Goal: Task Accomplishment & Management: Use online tool/utility

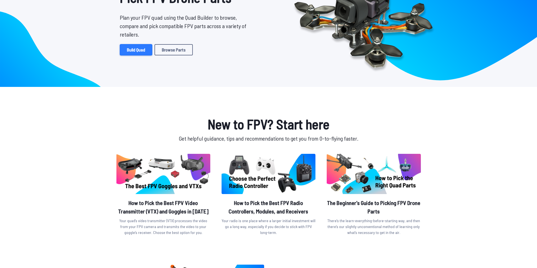
scroll to position [56, 0]
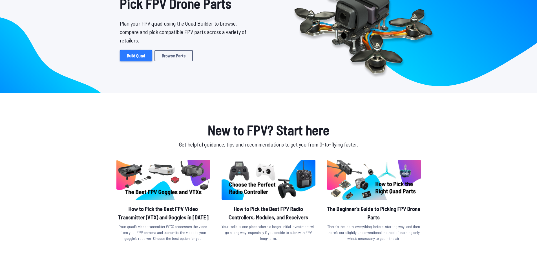
click at [131, 59] on link "Build Quad" at bounding box center [136, 55] width 32 height 11
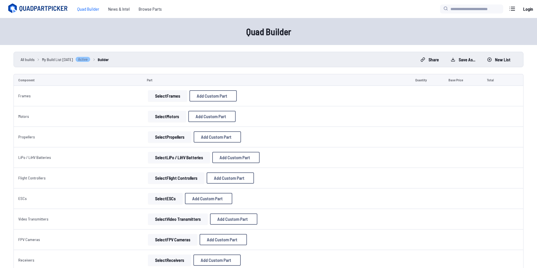
click at [165, 96] on button "Select Frames" at bounding box center [167, 95] width 39 height 11
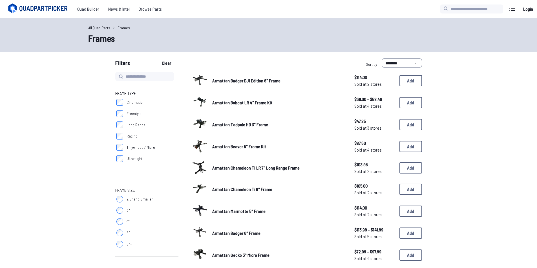
drag, startPoint x: 415, startPoint y: 50, endPoint x: 412, endPoint y: 64, distance: 14.0
click at [412, 64] on select "**********" at bounding box center [401, 63] width 40 height 9
select select "*********"
click at [381, 59] on select "**********" at bounding box center [401, 63] width 40 height 9
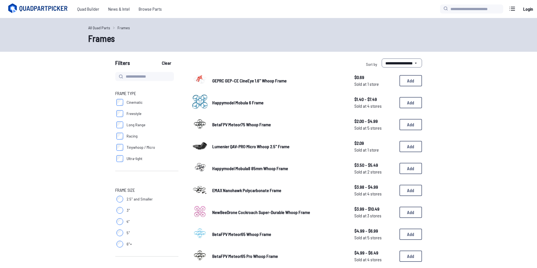
click at [428, 64] on div "**********" at bounding box center [268, 64] width 361 height 11
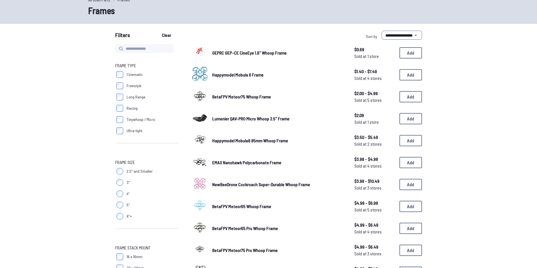
scroll to position [28, 0]
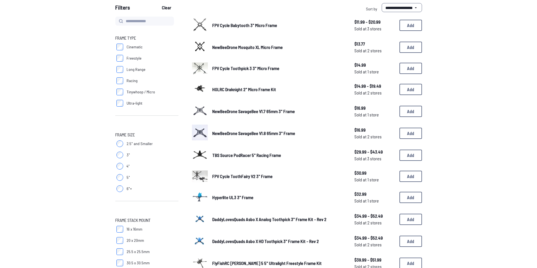
scroll to position [56, 0]
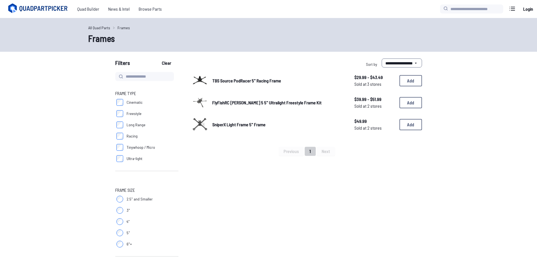
click at [287, 78] on link "TBS Source PodRacer 5" Racing Frame" at bounding box center [278, 80] width 133 height 7
click at [269, 83] on span "TBS Source PodRacer 5" Racing Frame" at bounding box center [246, 80] width 69 height 5
click at [264, 81] on span "TBS Source PodRacer 5" Racing Frame" at bounding box center [246, 80] width 69 height 5
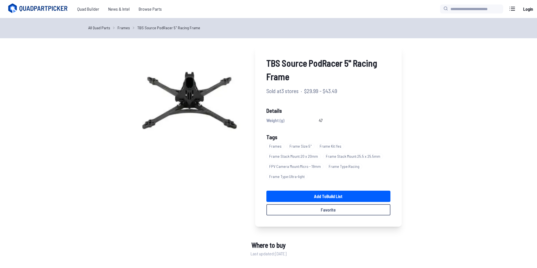
drag, startPoint x: 264, startPoint y: 81, endPoint x: 222, endPoint y: 157, distance: 87.1
click at [222, 157] on div "TBS Source PodRacer 5" Racing Frame Sold at 3 stores · $29.99 - $43.49 Details …" at bounding box center [269, 136] width 266 height 182
select select "*********"
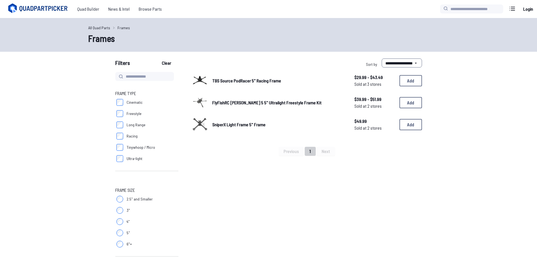
click at [123, 113] on label "Freestyle" at bounding box center [146, 113] width 63 height 11
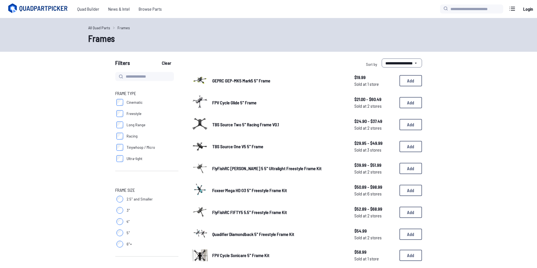
click at [255, 79] on span "GEPRC GEP-MK5 Mark5 5" Frame" at bounding box center [241, 80] width 58 height 5
click at [297, 82] on link "GEPRC GEP-MK5 Mark5 5" Frame" at bounding box center [278, 80] width 133 height 7
click at [230, 77] on div "GEPRC GEP-MK5 Mark5 5" Frame $19.99 Sold at 1 store $19.99 Sold at 1 store Add" at bounding box center [307, 80] width 230 height 17
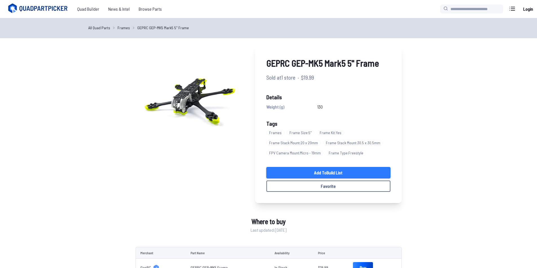
click at [369, 174] on link "Add to Build List" at bounding box center [328, 172] width 124 height 11
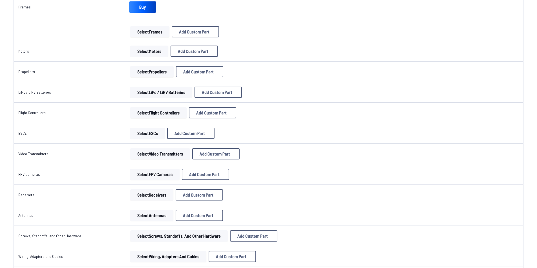
scroll to position [85, 0]
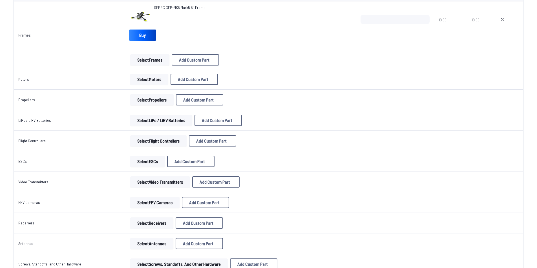
click at [143, 83] on button "Select Motors" at bounding box center [149, 79] width 38 height 11
click at [153, 82] on button "Select Motors" at bounding box center [149, 79] width 38 height 11
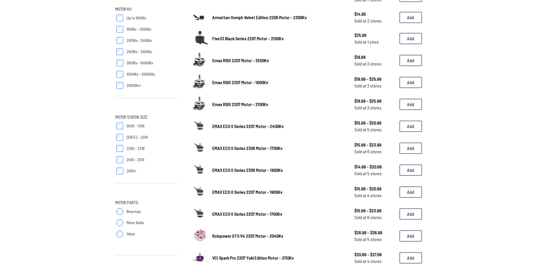
scroll to position [113, 0]
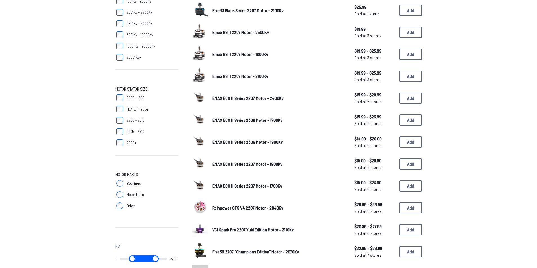
click at [123, 184] on label "Bearings" at bounding box center [146, 183] width 63 height 11
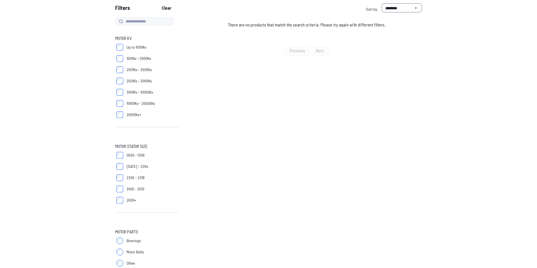
scroll to position [141, 0]
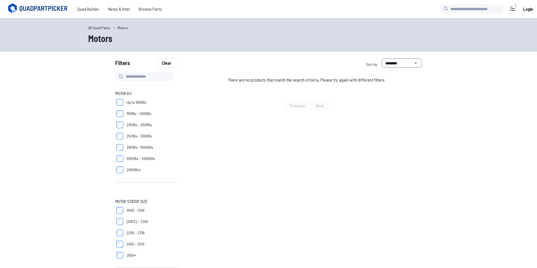
click at [168, 62] on button "Clear" at bounding box center [166, 63] width 19 height 9
click at [105, 27] on link "All Quad Parts" at bounding box center [99, 28] width 22 height 6
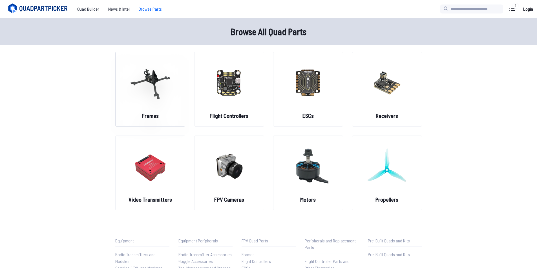
click at [149, 79] on img at bounding box center [150, 83] width 41 height 50
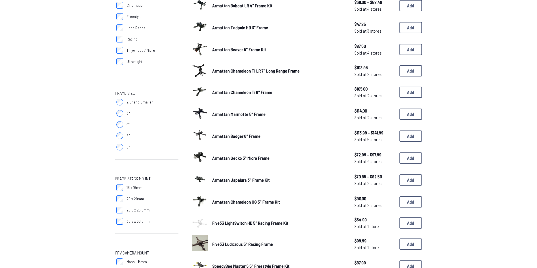
scroll to position [85, 0]
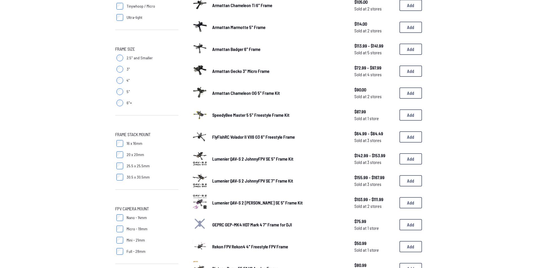
scroll to position [141, 0]
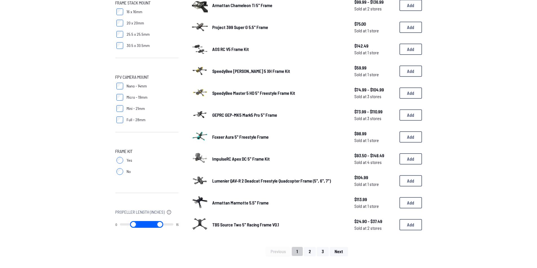
scroll to position [282, 0]
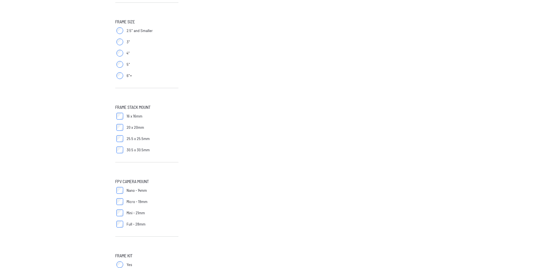
scroll to position [225, 0]
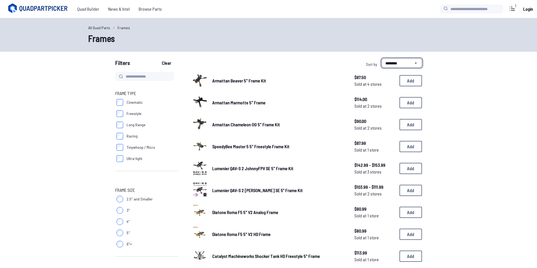
click at [391, 65] on select "**********" at bounding box center [401, 63] width 40 height 9
select select "*********"
click at [381, 59] on select "**********" at bounding box center [401, 63] width 40 height 9
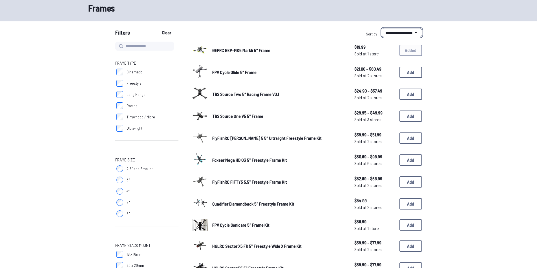
scroll to position [28, 0]
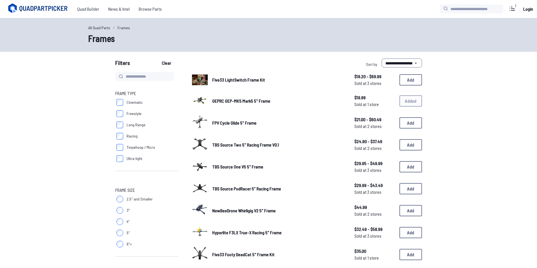
click at [55, 10] on icon at bounding box center [44, 9] width 49 height 6
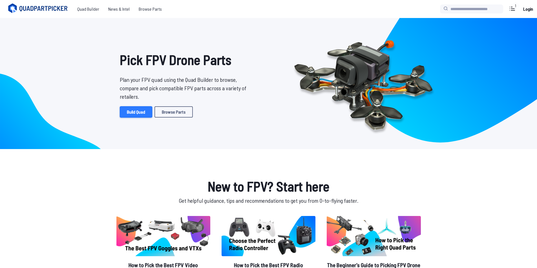
click at [141, 116] on link "Build Quad" at bounding box center [136, 111] width 32 height 11
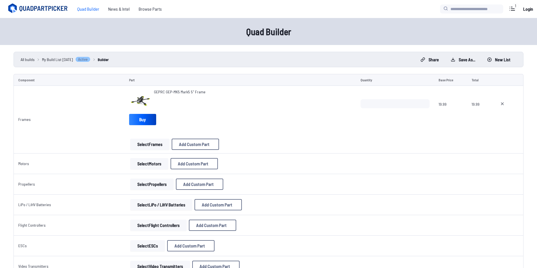
scroll to position [28, 0]
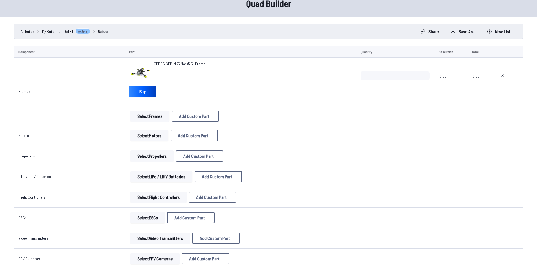
click at [148, 132] on button "Select Motors" at bounding box center [149, 135] width 38 height 11
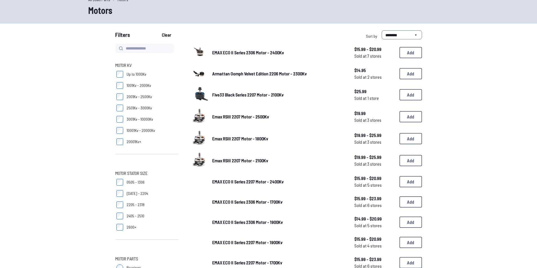
scroll to position [10, 0]
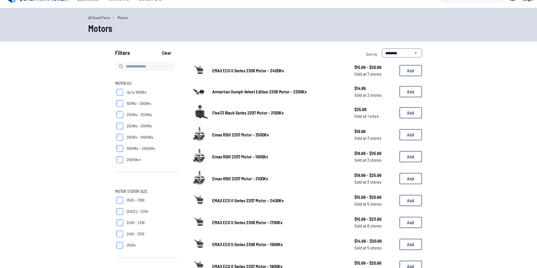
click at [146, 131] on label "2501Kv - 3000Kv" at bounding box center [146, 126] width 63 height 11
click at [144, 131] on label "2501Kv - 3000Kv" at bounding box center [146, 126] width 63 height 11
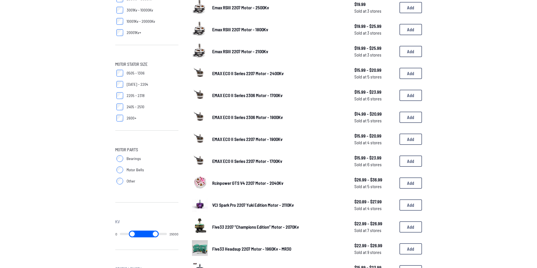
scroll to position [151, 0]
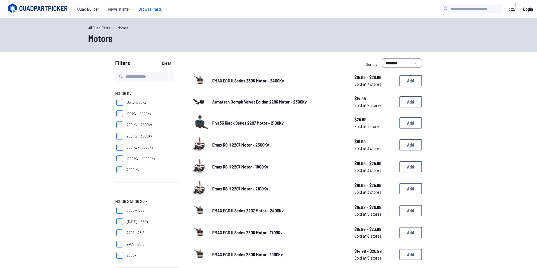
click at [146, 12] on span "Browse Parts" at bounding box center [150, 8] width 32 height 11
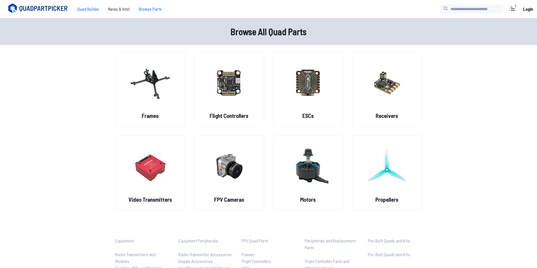
click at [83, 8] on span "Quad Builder" at bounding box center [88, 8] width 31 height 11
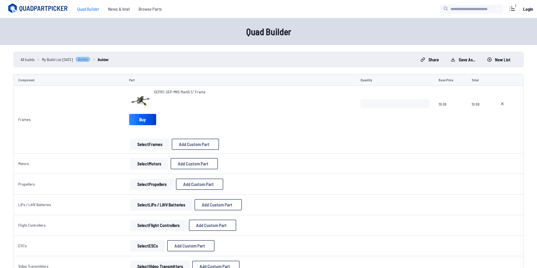
click at [147, 168] on button "Select Motors" at bounding box center [149, 163] width 38 height 11
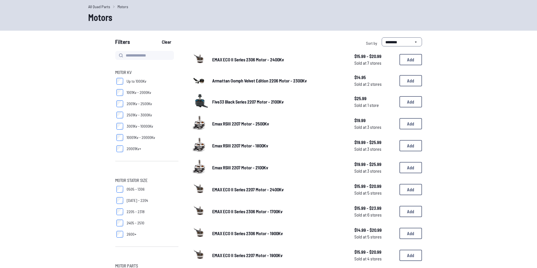
scroll to position [56, 0]
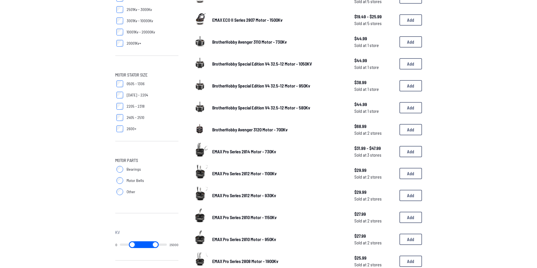
scroll to position [85, 0]
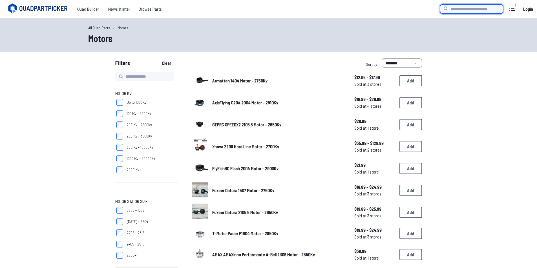
click at [456, 10] on input "search" at bounding box center [471, 9] width 63 height 9
type input "*****"
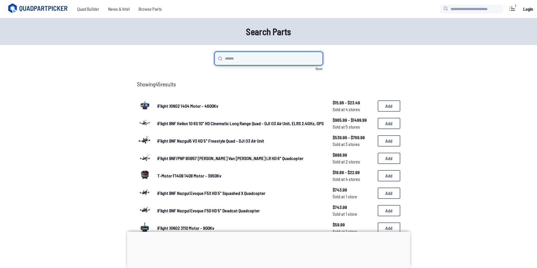
click at [267, 61] on input "search" at bounding box center [268, 59] width 108 height 14
type input "**********"
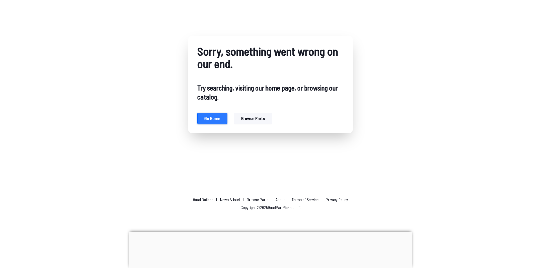
click at [210, 117] on button "Go home" at bounding box center [212, 118] width 30 height 11
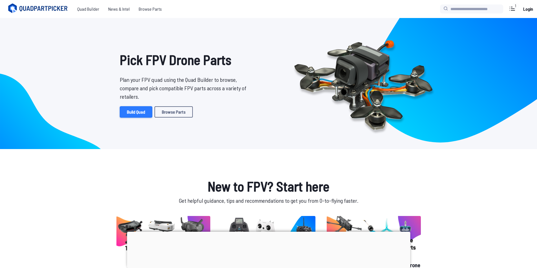
click at [133, 112] on link "Build Quad" at bounding box center [136, 111] width 32 height 11
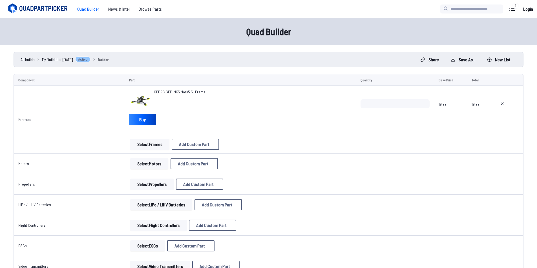
click at [156, 165] on button "Select Motors" at bounding box center [149, 163] width 38 height 11
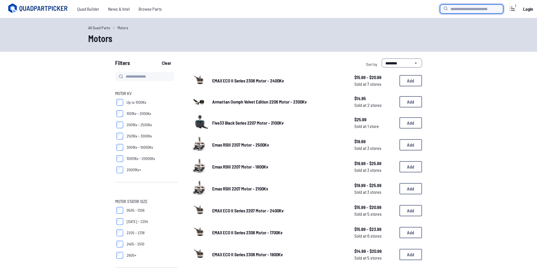
click at [456, 11] on input "search" at bounding box center [471, 9] width 63 height 9
type input "*****"
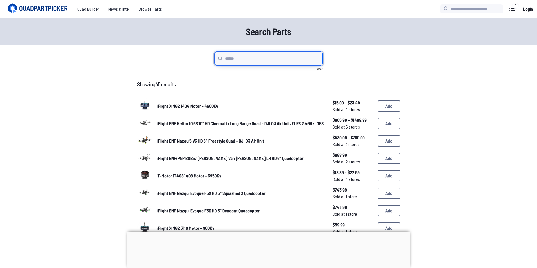
click at [270, 58] on input "search" at bounding box center [268, 59] width 108 height 14
type input "****"
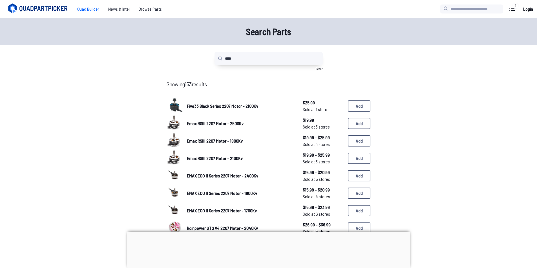
click at [90, 6] on span "Quad Builder" at bounding box center [88, 8] width 31 height 11
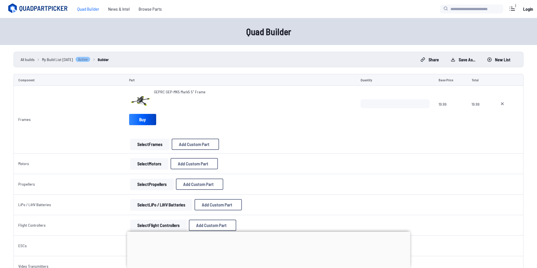
click at [148, 167] on button "Select Motors" at bounding box center [149, 163] width 38 height 11
click at [185, 164] on span "Add Custom Part" at bounding box center [193, 164] width 30 height 5
select select "**********"
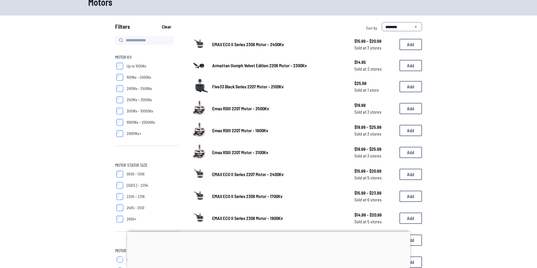
scroll to position [28, 0]
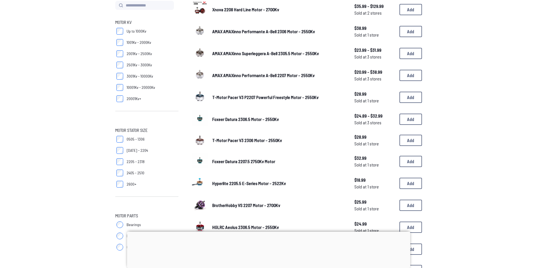
scroll to position [85, 0]
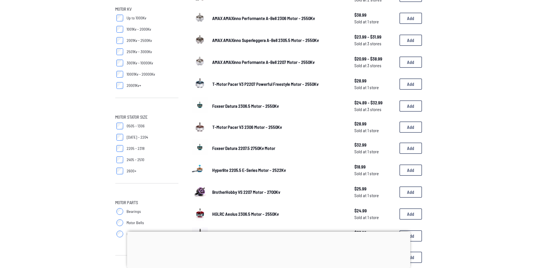
click at [266, 192] on span "BrotherHobby VS 2207 Motor - 2700Kv" at bounding box center [246, 192] width 68 height 5
click at [285, 189] on link "BrotherHobby VS 2207 Motor - 2700Kv" at bounding box center [278, 192] width 133 height 7
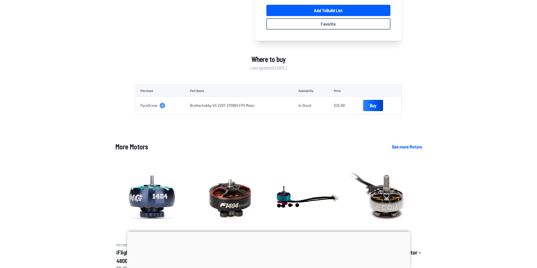
scroll to position [225, 0]
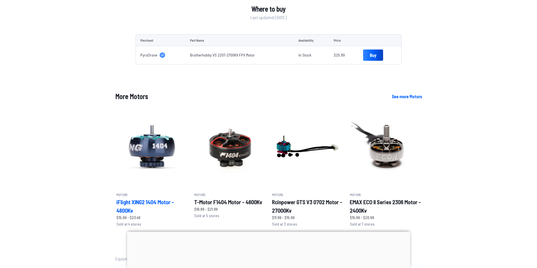
click at [152, 156] on img at bounding box center [151, 146] width 71 height 81
click at [151, 201] on h2 "iFlight XING2 1404 Motor - 4600Kv" at bounding box center [151, 206] width 71 height 17
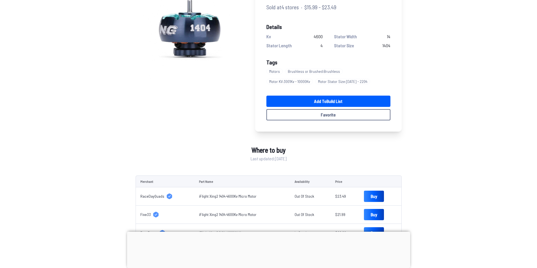
scroll to position [113, 0]
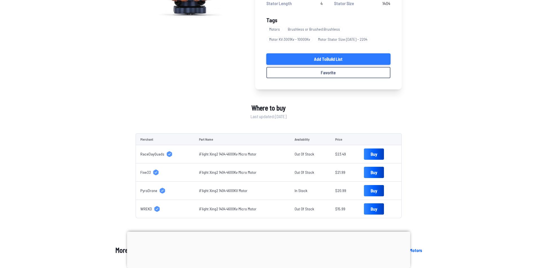
click at [336, 57] on link "Add to Build List" at bounding box center [328, 59] width 124 height 11
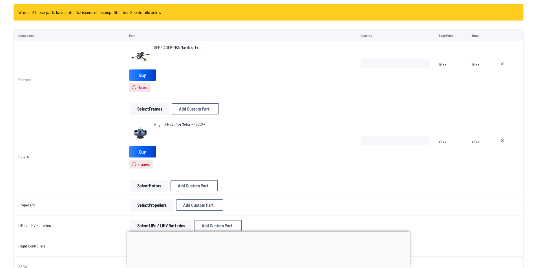
scroll to position [85, 0]
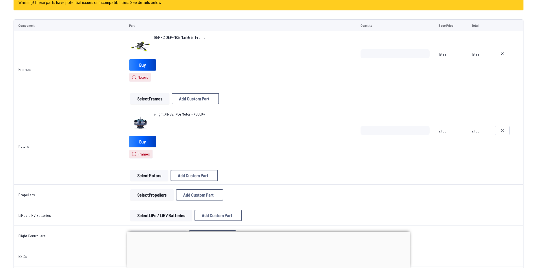
click at [498, 130] on button at bounding box center [502, 130] width 14 height 9
type textarea "**********"
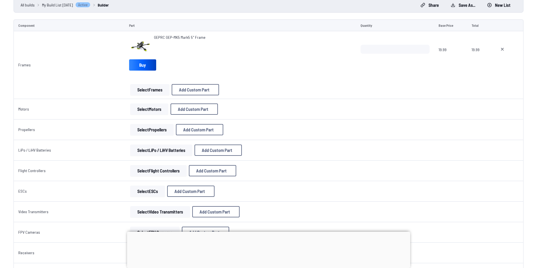
click at [154, 105] on button "Select Motors" at bounding box center [149, 109] width 38 height 11
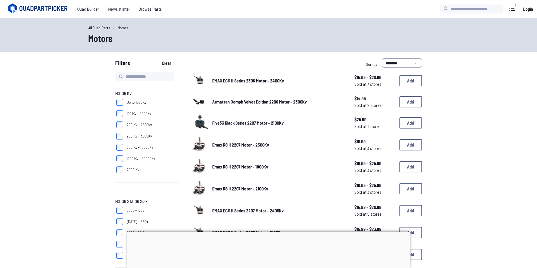
click at [123, 136] on label "2501Kv - 3000Kv" at bounding box center [146, 136] width 63 height 11
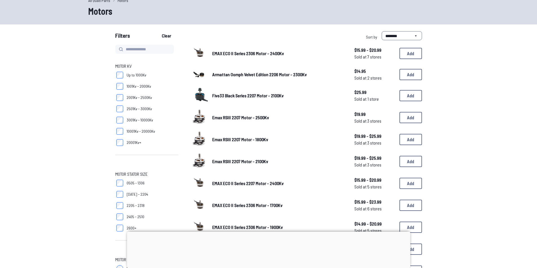
scroll to position [85, 0]
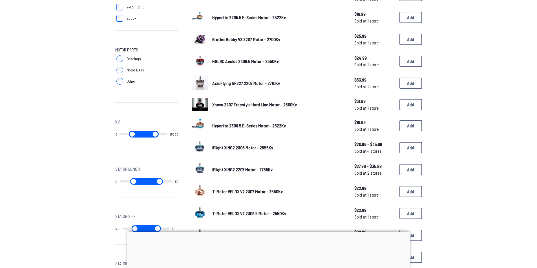
scroll to position [254, 0]
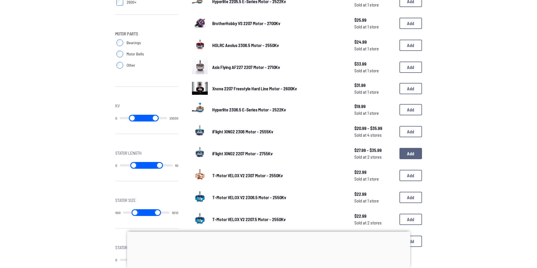
click at [416, 156] on button "Add" at bounding box center [410, 153] width 23 height 11
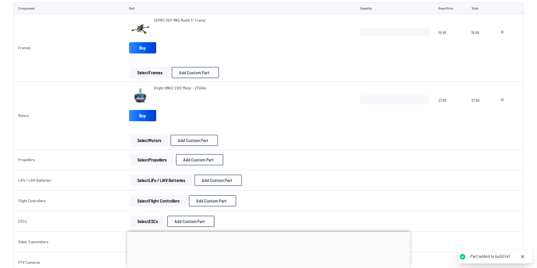
scroll to position [85, 0]
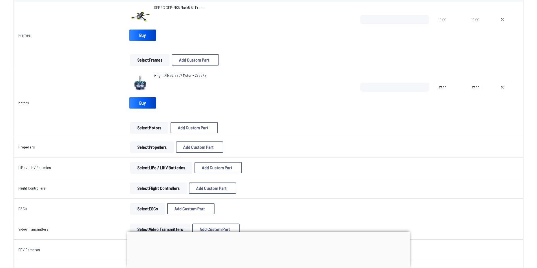
click at [167, 148] on button "Select Propellers" at bounding box center [151, 147] width 43 height 11
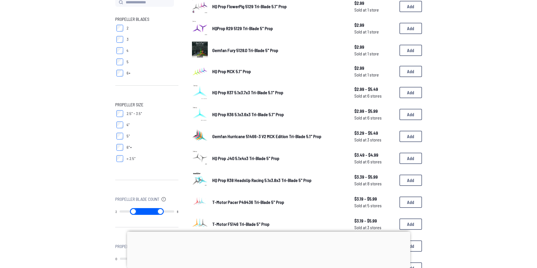
scroll to position [85, 0]
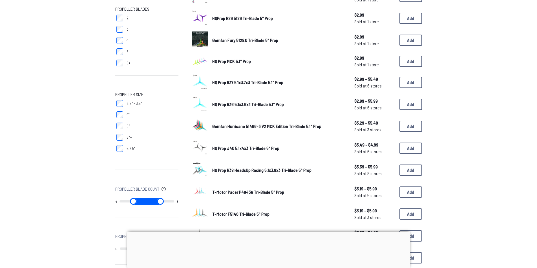
drag, startPoint x: 121, startPoint y: 202, endPoint x: 142, endPoint y: 199, distance: 21.7
type input "*"
click at [142, 199] on input "range" at bounding box center [133, 201] width 28 height 7
type input "*"
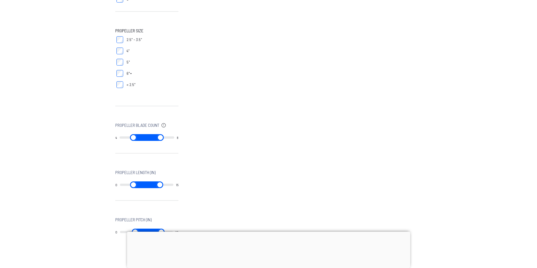
scroll to position [197, 0]
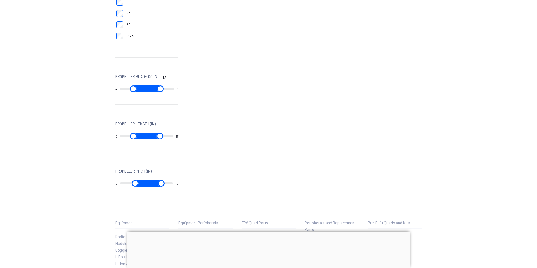
drag, startPoint x: 143, startPoint y: 90, endPoint x: 30, endPoint y: 98, distance: 113.0
type input "*"
click at [119, 92] on input "range" at bounding box center [133, 89] width 28 height 7
type input "*"
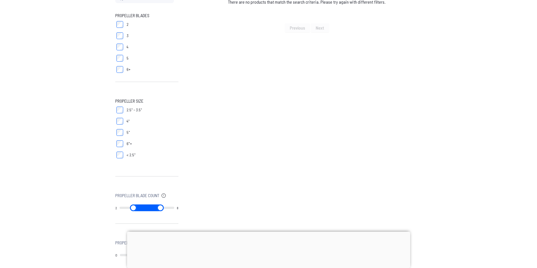
scroll to position [28, 0]
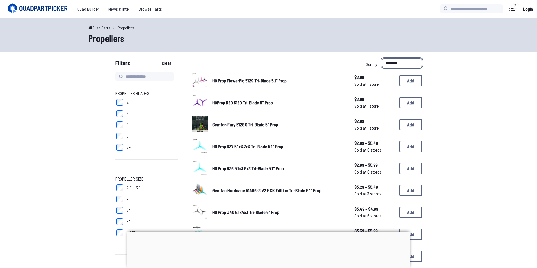
click at [396, 62] on select "**********" at bounding box center [401, 63] width 40 height 9
click at [381, 59] on select "**********" at bounding box center [401, 63] width 40 height 9
click at [398, 61] on select "**********" at bounding box center [401, 63] width 40 height 9
click at [381, 59] on select "**********" at bounding box center [401, 63] width 40 height 9
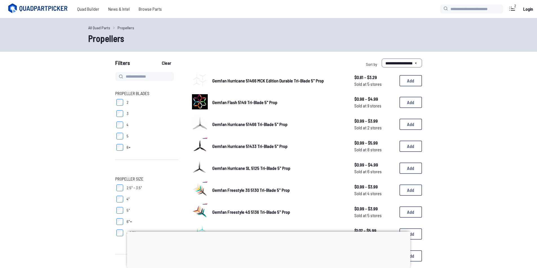
click at [446, 66] on div "**********" at bounding box center [268, 64] width 361 height 11
click at [399, 61] on select "**********" at bounding box center [401, 63] width 40 height 9
click at [381, 59] on select "**********" at bounding box center [401, 63] width 40 height 9
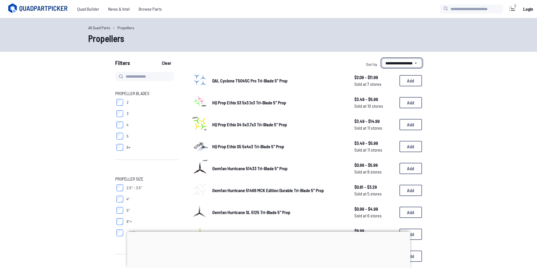
click at [407, 63] on select "**********" at bounding box center [401, 63] width 40 height 9
select select "********"
click at [381, 59] on select "**********" at bounding box center [401, 63] width 40 height 9
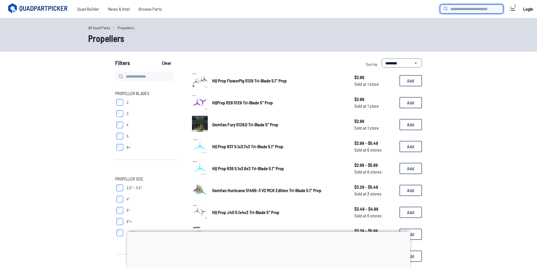
click at [457, 9] on input "search" at bounding box center [471, 9] width 63 height 9
type input "*"
type input "**********"
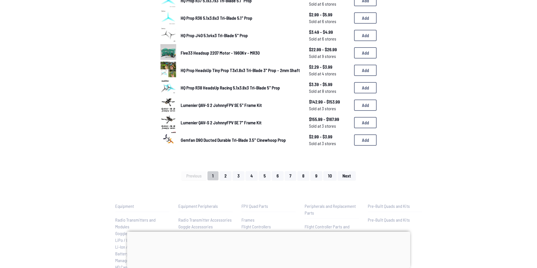
scroll to position [310, 0]
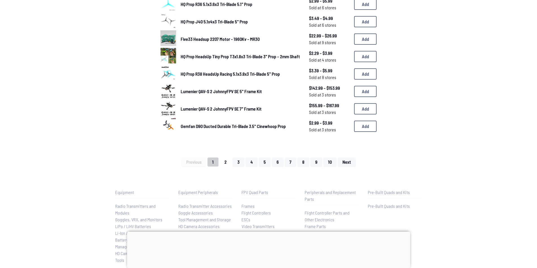
click at [221, 159] on button "2" at bounding box center [225, 162] width 12 height 9
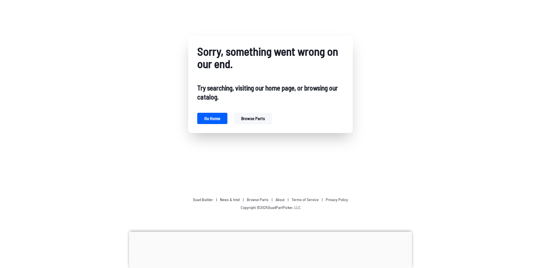
click at [243, 117] on button "Browse parts" at bounding box center [253, 118] width 38 height 11
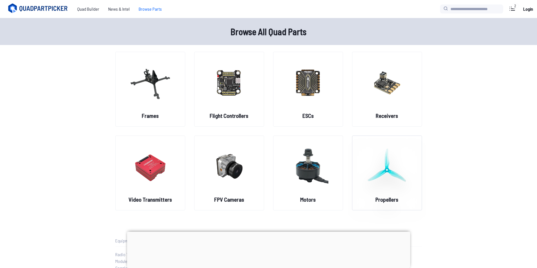
click at [386, 170] on img at bounding box center [387, 167] width 41 height 50
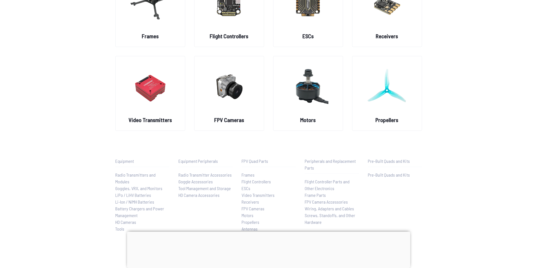
scroll to position [85, 0]
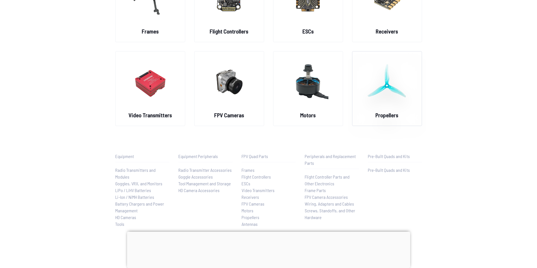
click at [389, 120] on div "Propellers" at bounding box center [387, 88] width 70 height 75
click at [389, 116] on h2 "Propellers" at bounding box center [386, 115] width 23 height 8
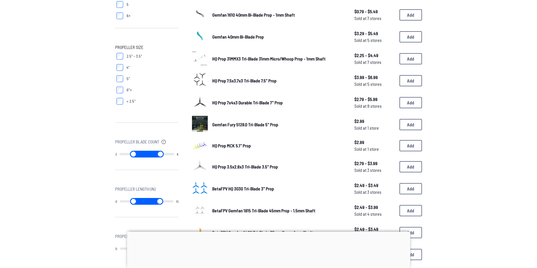
scroll to position [141, 0]
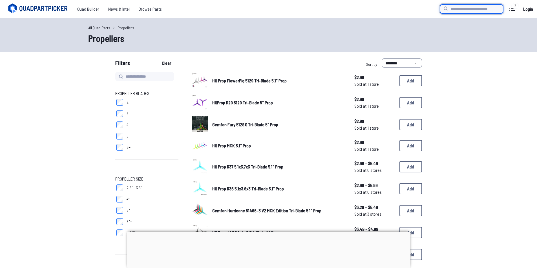
click at [464, 11] on input "search" at bounding box center [471, 9] width 63 height 9
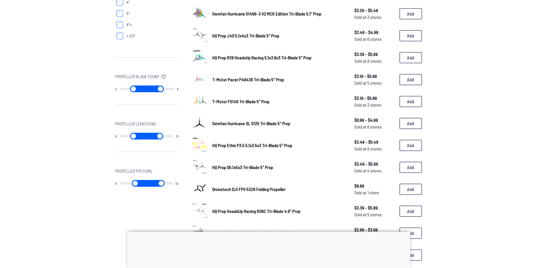
scroll to position [225, 0]
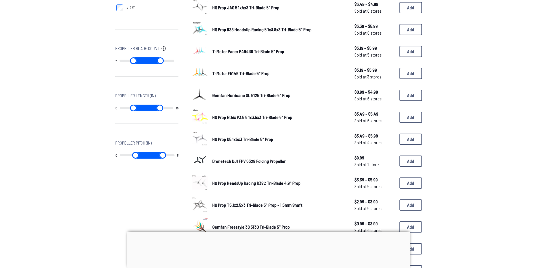
drag, startPoint x: 171, startPoint y: 154, endPoint x: 140, endPoint y: 157, distance: 31.7
type input "*"
click at [147, 157] on input "range" at bounding box center [161, 155] width 28 height 7
drag, startPoint x: 120, startPoint y: 154, endPoint x: 149, endPoint y: 152, distance: 29.4
type input "*"
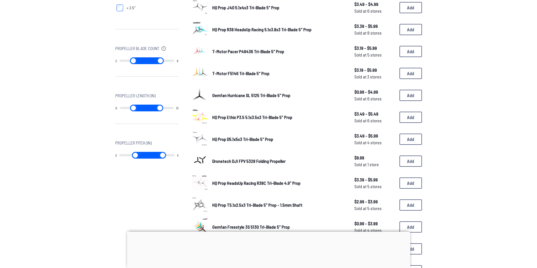
click at [147, 152] on input "range" at bounding box center [133, 155] width 28 height 7
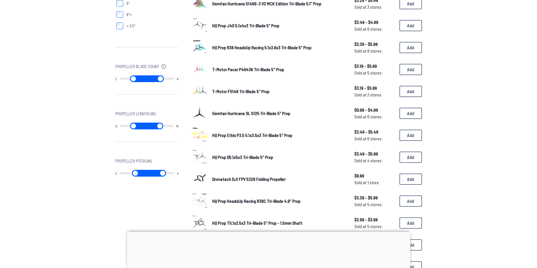
scroll to position [197, 0]
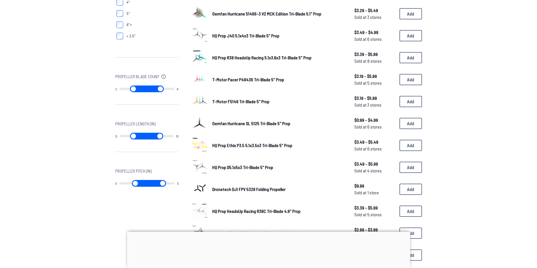
type input "*"
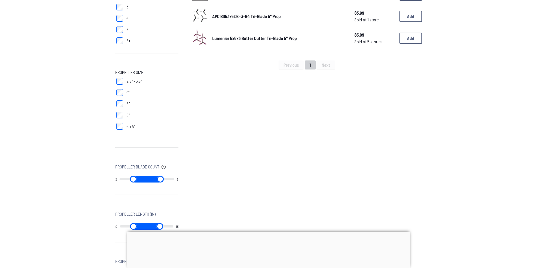
scroll to position [141, 0]
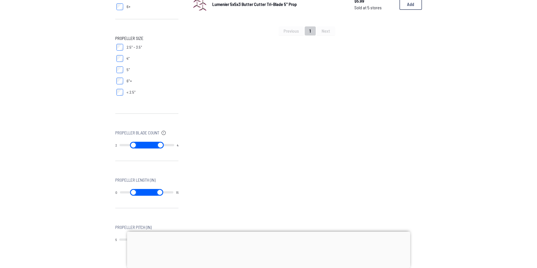
drag, startPoint x: 170, startPoint y: 145, endPoint x: 149, endPoint y: 146, distance: 21.5
type input "*"
click at [149, 144] on input "range" at bounding box center [161, 145] width 28 height 7
drag, startPoint x: 122, startPoint y: 144, endPoint x: 156, endPoint y: 143, distance: 33.8
type input "*"
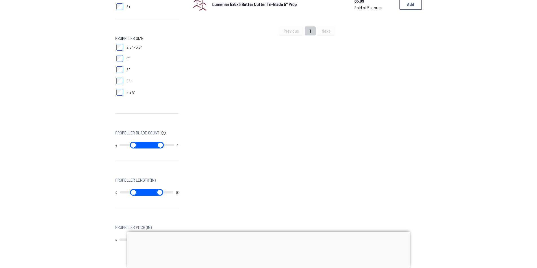
click at [147, 143] on input "range" at bounding box center [133, 145] width 28 height 7
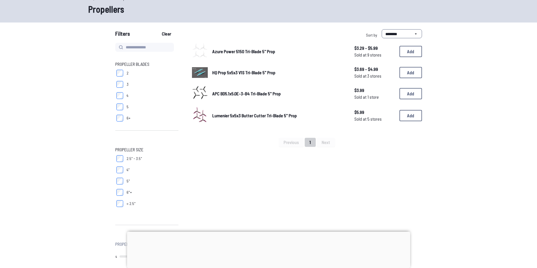
scroll to position [28, 0]
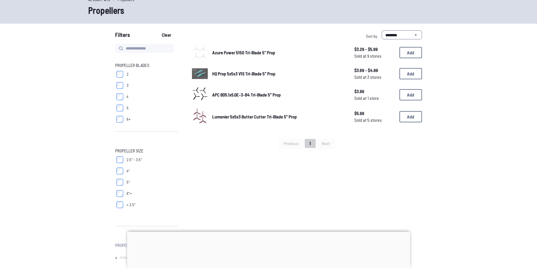
type input "*"
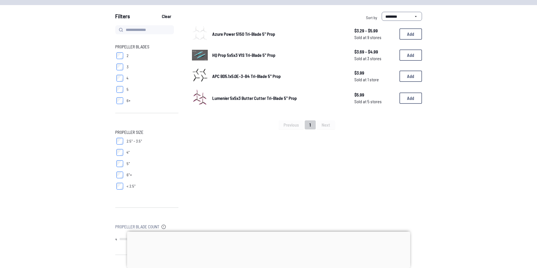
scroll to position [56, 0]
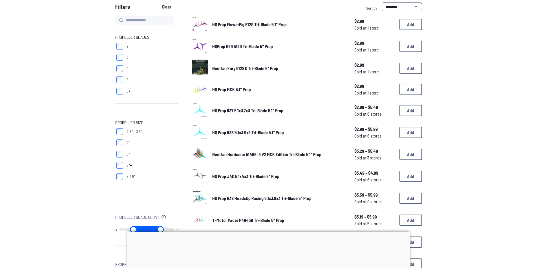
type input "*"
type input "**"
type input "*"
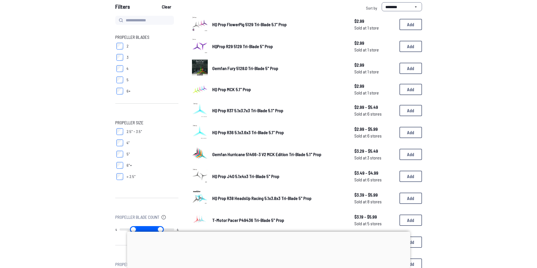
type input "*"
type input "**"
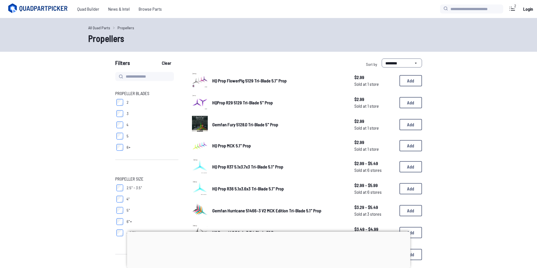
drag, startPoint x: 145, startPoint y: 227, endPoint x: 135, endPoint y: 231, distance: 10.2
type input "*"
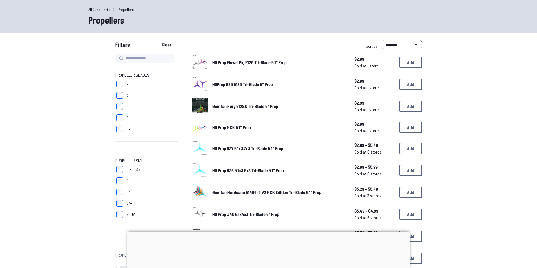
scroll to position [28, 0]
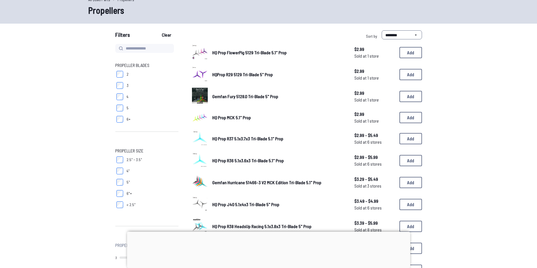
type input "*"
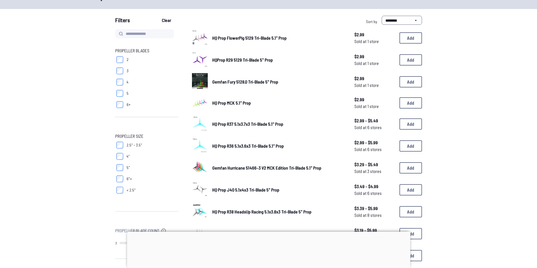
scroll to position [169, 0]
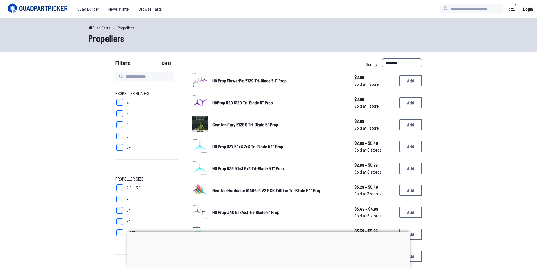
click at [292, 107] on div "HQProp R29 5129 Tri-Blade 5" Prop $2.99 Sold at 1 store $2.99 Sold at 1 store A…" at bounding box center [307, 102] width 230 height 17
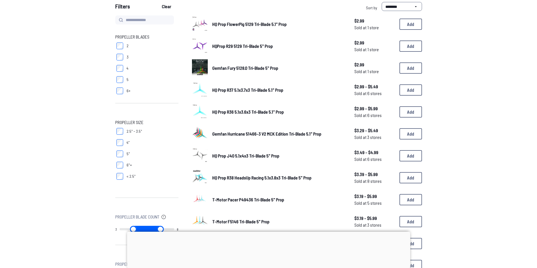
scroll to position [85, 0]
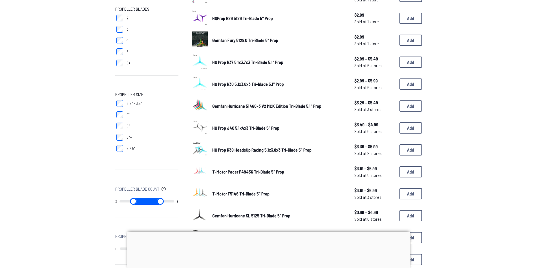
click at [272, 127] on span "HQ Prop J40 5.1x4x3 Tri-Blade 5" Prop" at bounding box center [245, 127] width 67 height 5
click at [266, 129] on span "HQ Prop J40 5.1x4x3 Tri-Blade 5" Prop" at bounding box center [245, 127] width 67 height 5
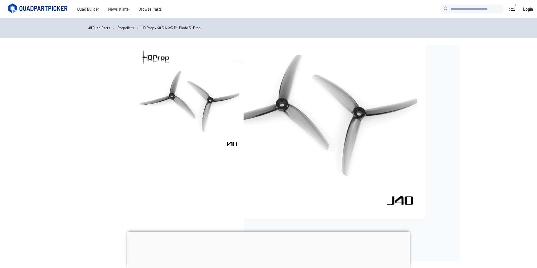
click at [204, 130] on img at bounding box center [189, 99] width 108 height 108
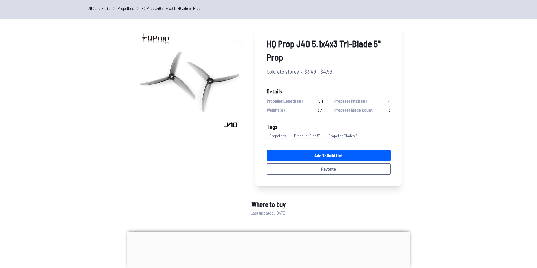
scroll to position [28, 0]
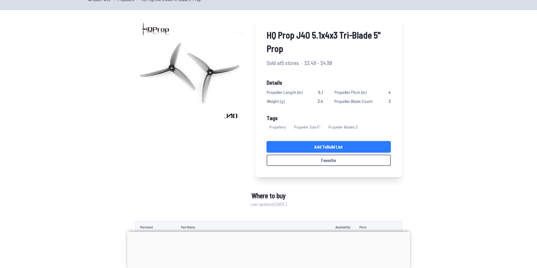
click at [335, 149] on link "Add to Build List" at bounding box center [329, 146] width 124 height 11
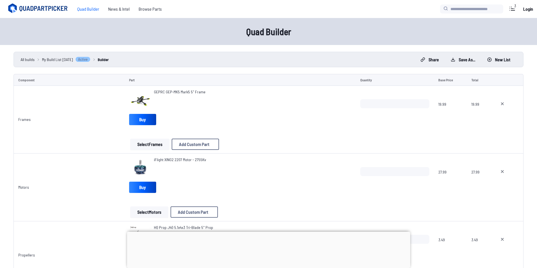
drag, startPoint x: 50, startPoint y: 13, endPoint x: 50, endPoint y: 8, distance: 4.8
click at [50, 12] on icon at bounding box center [38, 8] width 63 height 11
click at [50, 8] on icon at bounding box center [44, 9] width 49 height 6
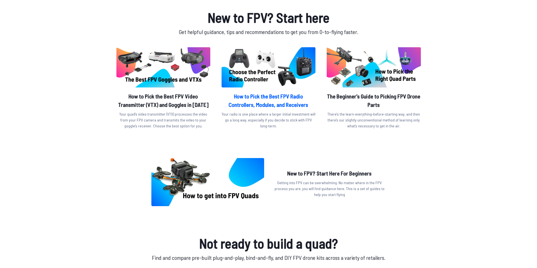
scroll to position [197, 0]
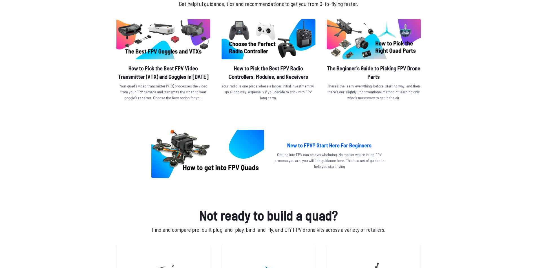
click at [350, 146] on h2 "New to FPV? Start Here For Beginners" at bounding box center [329, 145] width 113 height 8
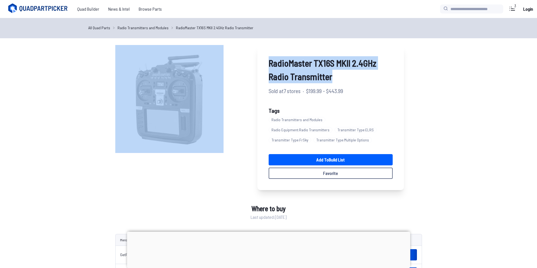
drag, startPoint x: 348, startPoint y: 79, endPoint x: 232, endPoint y: 70, distance: 116.4
click at [232, 71] on div "RadioMaster TX16S MKII 2.4GHz Radio Transmitter Sold at 7 stores · $199.99 - $4…" at bounding box center [259, 117] width 289 height 145
copy div "RadioMaster TX16S MKII 2.4GHz Radio Transmitter"
